Goal: Find specific page/section: Find specific page/section

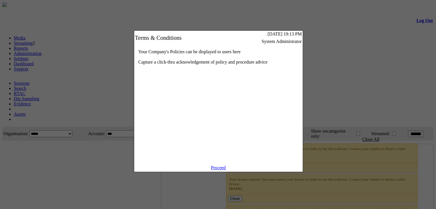
click at [220, 170] on link "Proceed" at bounding box center [218, 167] width 15 height 5
click at [218, 170] on link "Proceed" at bounding box center [218, 167] width 15 height 5
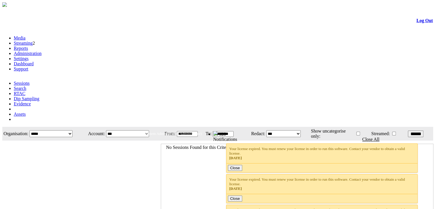
click at [42, 51] on link "Administration" at bounding box center [28, 53] width 28 height 5
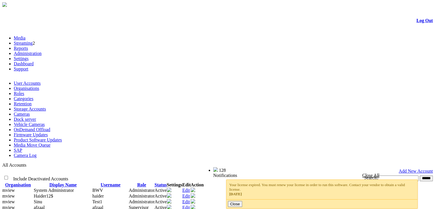
click at [30, 112] on link "Cameras" at bounding box center [22, 114] width 16 height 5
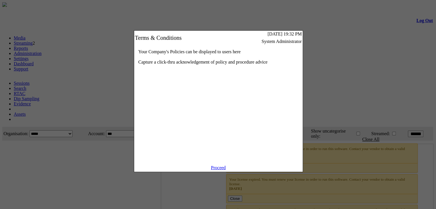
click at [215, 170] on link "Proceed" at bounding box center [218, 167] width 15 height 5
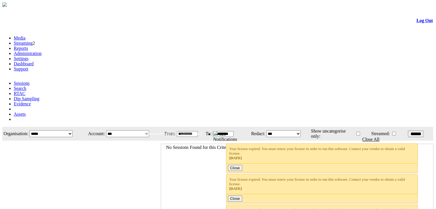
click at [42, 51] on link "Administration" at bounding box center [28, 53] width 28 height 5
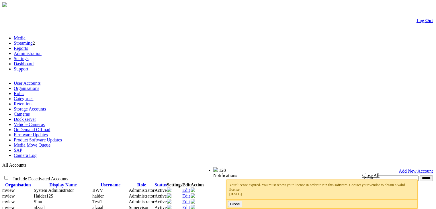
click at [30, 112] on link "Cameras" at bounding box center [22, 114] width 16 height 5
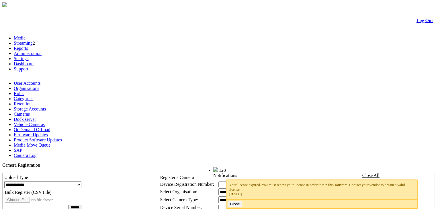
click at [229, 182] on input "text" at bounding box center [223, 185] width 11 height 6
